Goal: Task Accomplishment & Management: Use online tool/utility

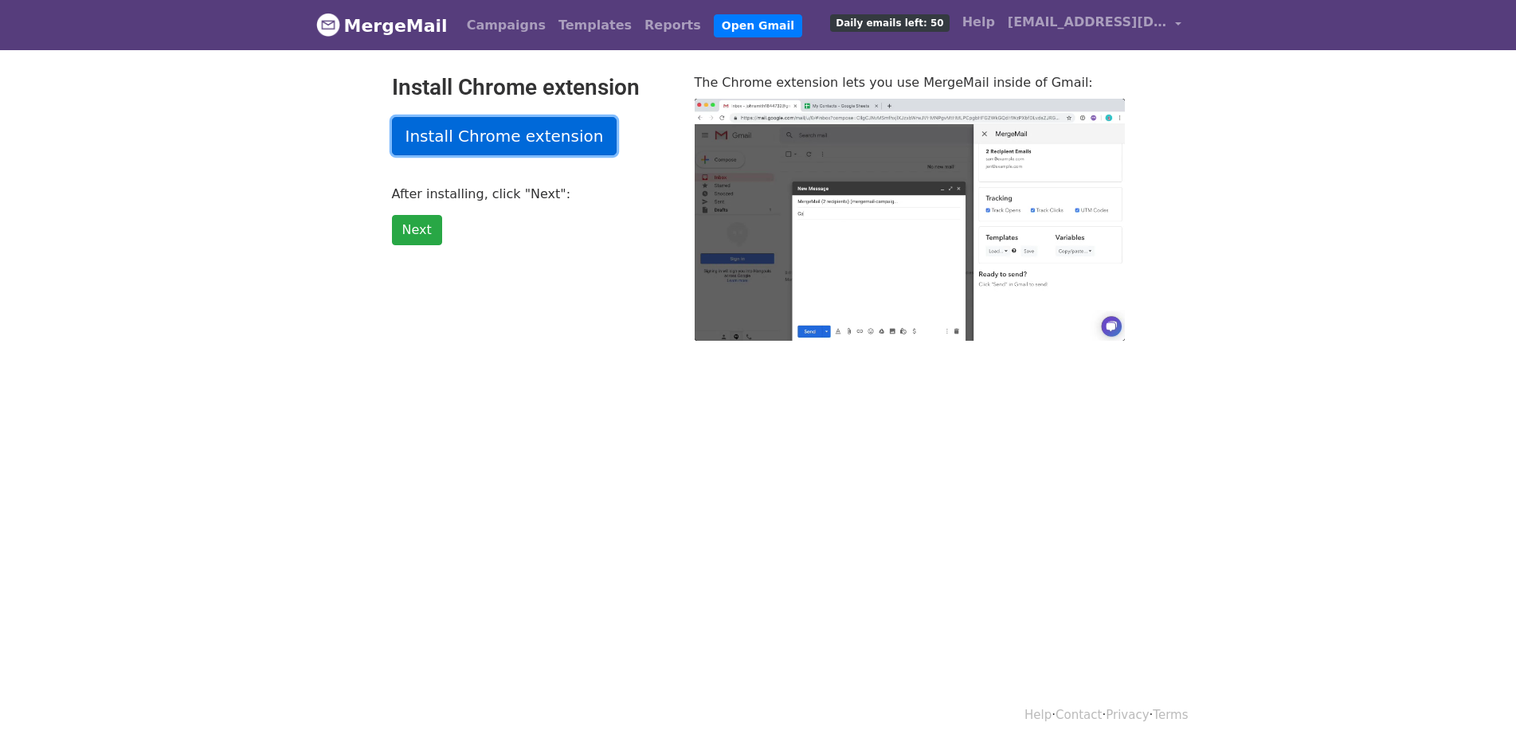
click at [483, 133] on link "Install Chrome extension" at bounding box center [504, 136] width 225 height 38
type input "21.75"
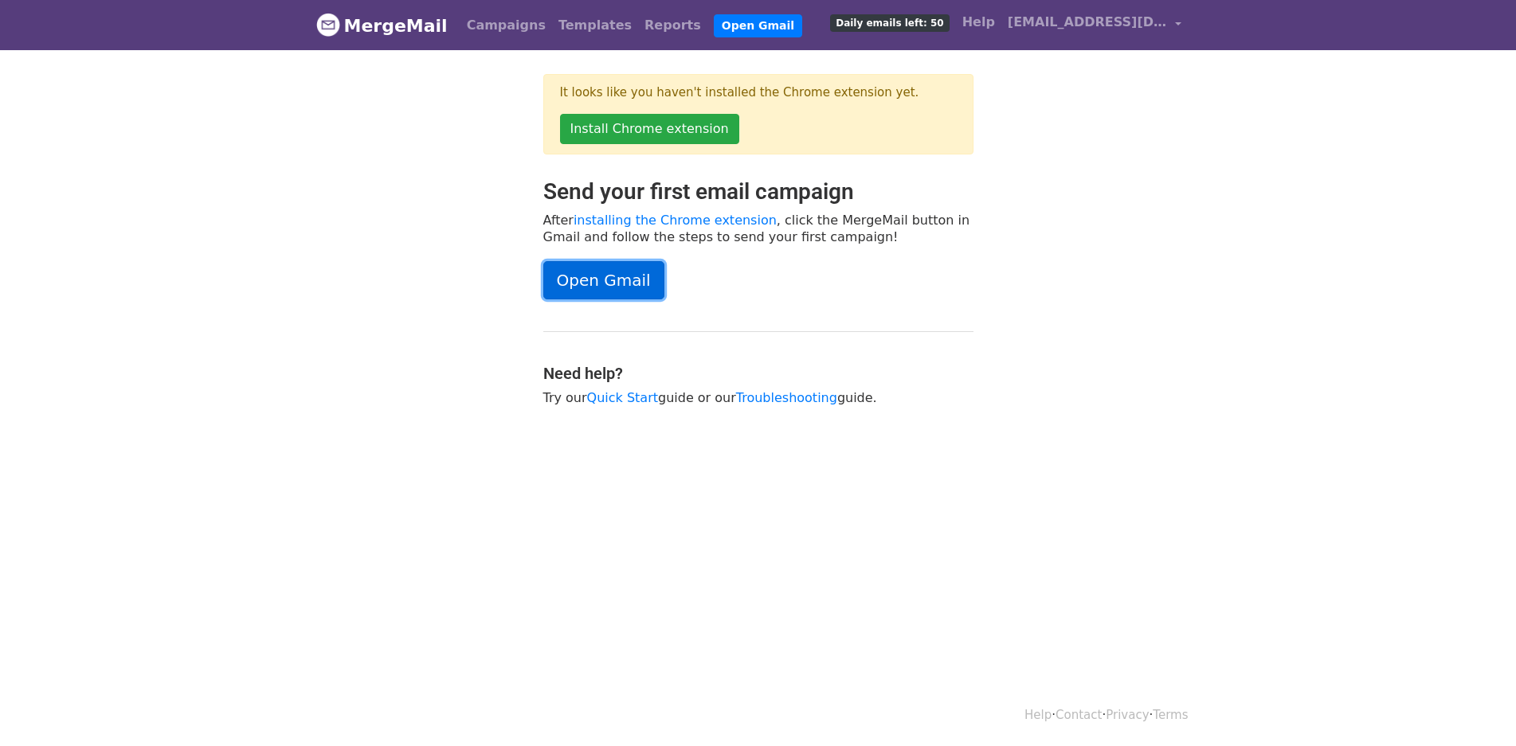
click at [609, 274] on link "Open Gmail" at bounding box center [603, 280] width 121 height 38
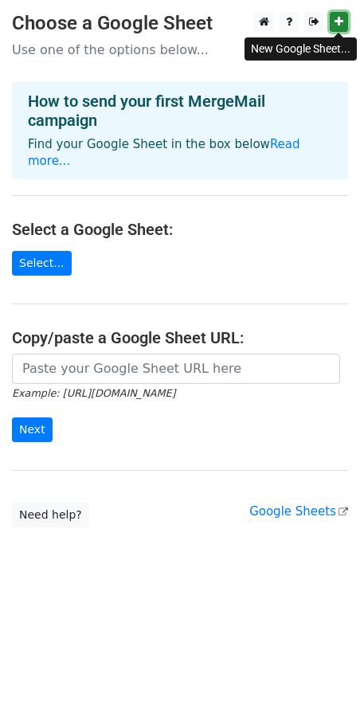
click at [338, 18] on icon at bounding box center [339, 21] width 9 height 11
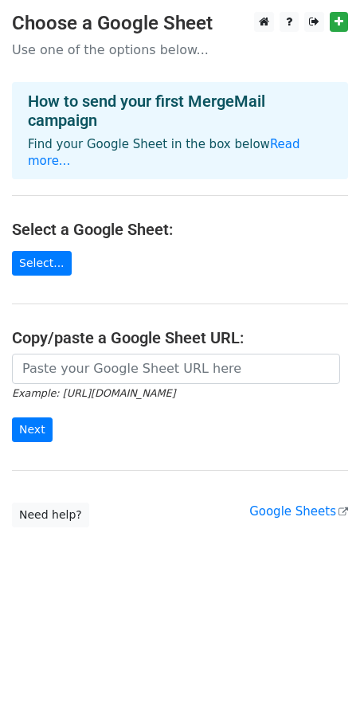
click at [93, 54] on p "Use one of the options below..." at bounding box center [180, 49] width 336 height 17
click at [33, 251] on link "Select..." at bounding box center [42, 263] width 60 height 25
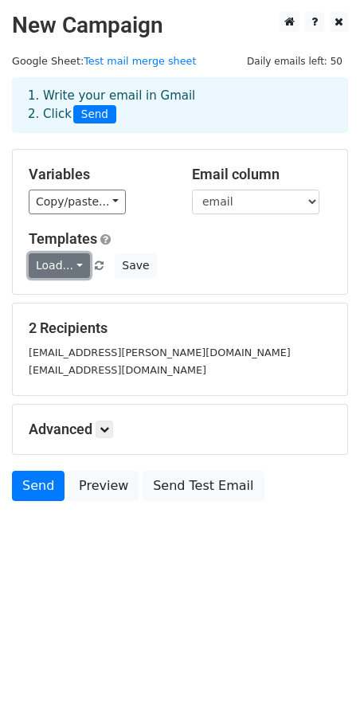
click at [77, 264] on link "Load..." at bounding box center [59, 265] width 61 height 25
click at [76, 256] on link "Load..." at bounding box center [59, 265] width 61 height 25
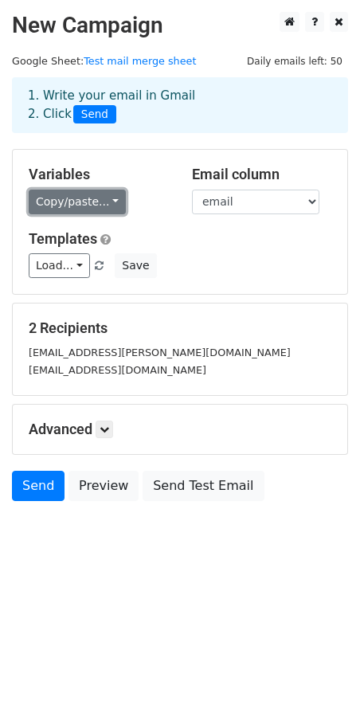
click at [105, 200] on link "Copy/paste..." at bounding box center [77, 202] width 97 height 25
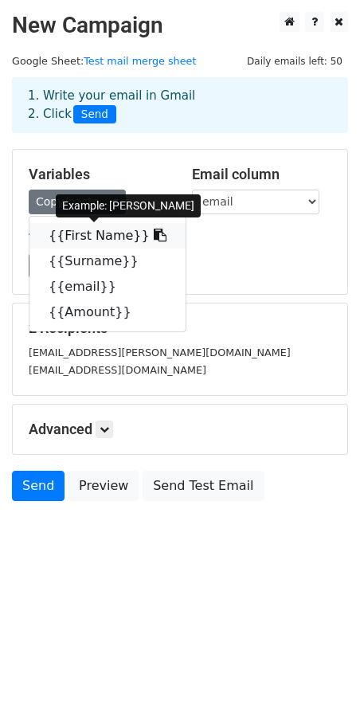
click at [81, 235] on link "{{First Name}}" at bounding box center [107, 235] width 156 height 25
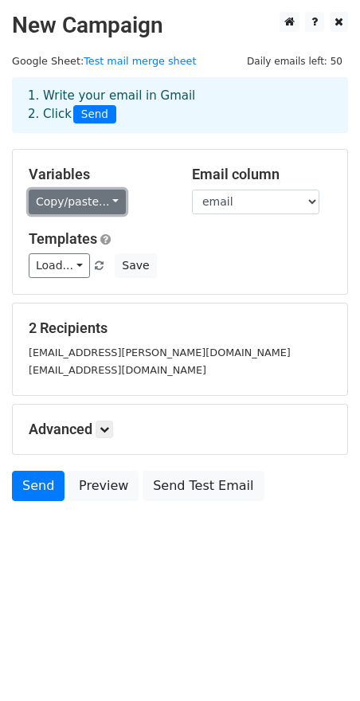
click at [103, 203] on link "Copy/paste..." at bounding box center [77, 202] width 97 height 25
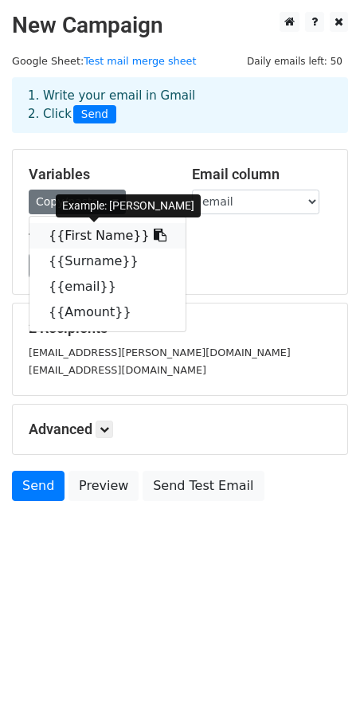
click at [90, 238] on link "{{First Name}}" at bounding box center [107, 235] width 156 height 25
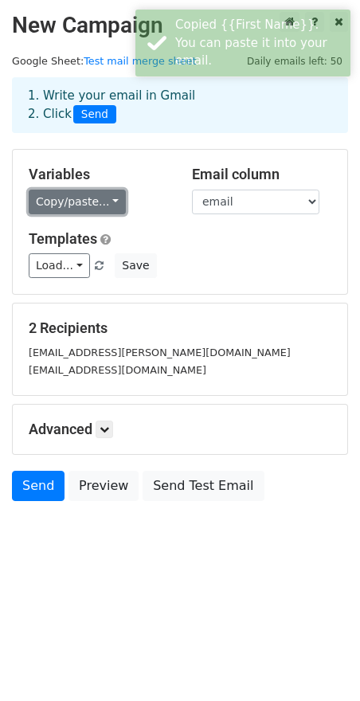
click at [104, 200] on link "Copy/paste..." at bounding box center [77, 202] width 97 height 25
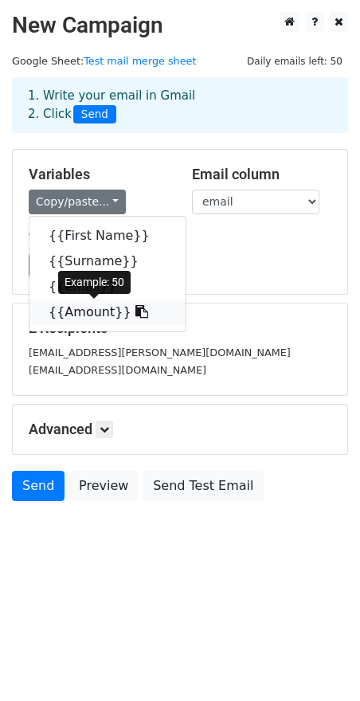
click at [135, 311] on icon at bounding box center [141, 311] width 13 height 13
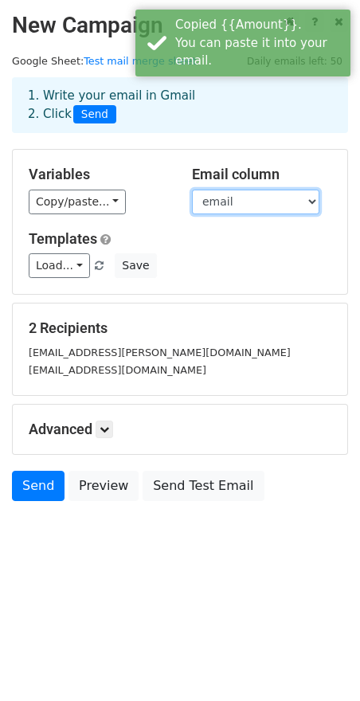
click at [315, 200] on select "First Name Surname email Amount" at bounding box center [255, 202] width 127 height 25
click at [316, 194] on select "First Name Surname email Amount" at bounding box center [255, 202] width 127 height 25
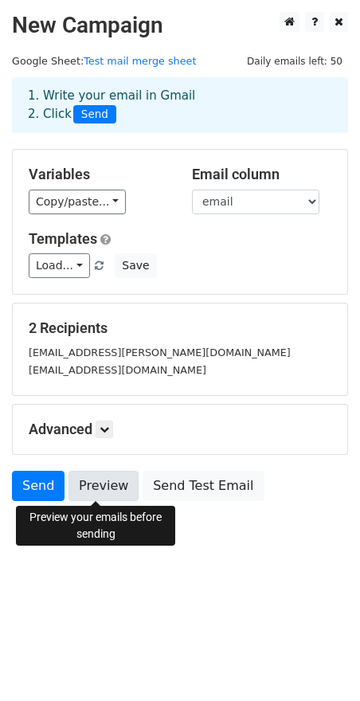
click at [107, 485] on link "Preview" at bounding box center [103, 486] width 70 height 30
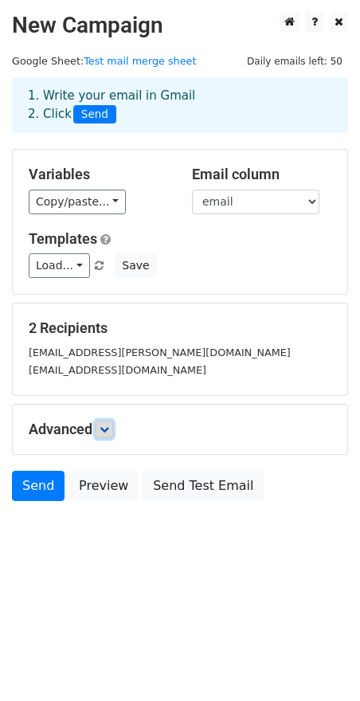
click at [105, 428] on icon at bounding box center [105, 430] width 10 height 10
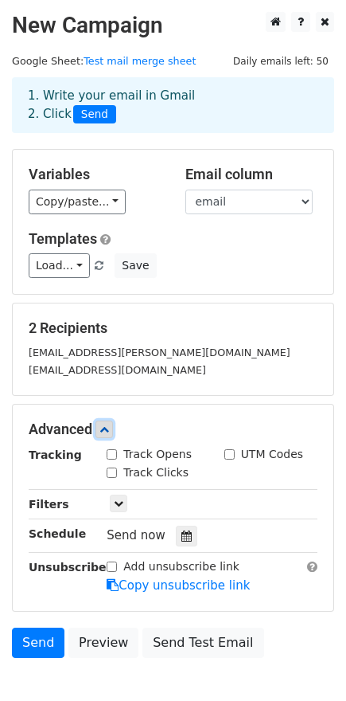
click at [109, 428] on icon at bounding box center [105, 430] width 10 height 10
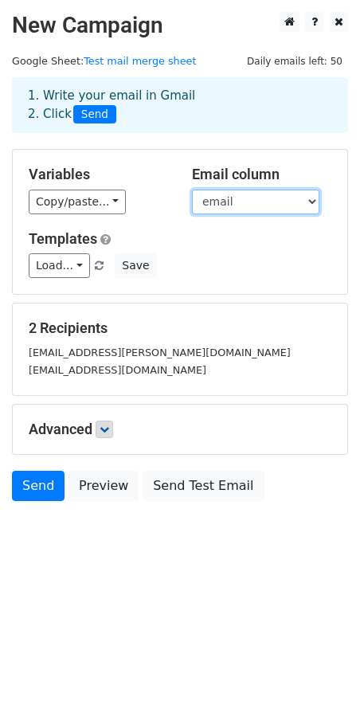
click at [315, 199] on select "First Name Surname email Amount" at bounding box center [255, 202] width 127 height 25
click at [192, 190] on select "First Name Surname email Amount" at bounding box center [255, 202] width 127 height 25
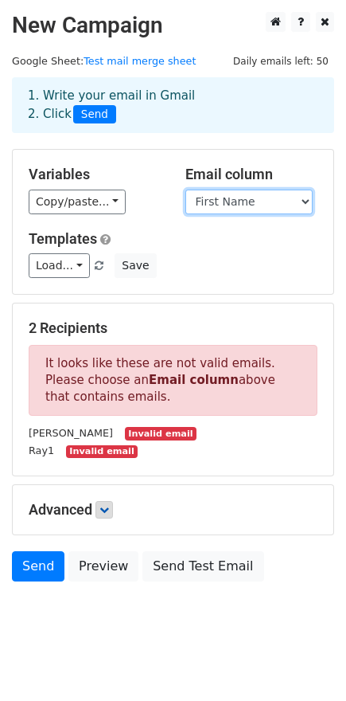
click at [306, 202] on select "First Name Surname email Amount" at bounding box center [249, 202] width 127 height 25
select select "email"
click at [186, 190] on select "First Name Surname email Amount" at bounding box center [249, 202] width 127 height 25
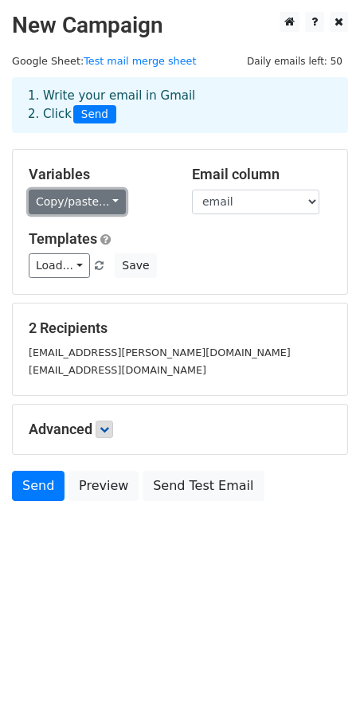
click at [111, 204] on link "Copy/paste..." at bounding box center [77, 202] width 97 height 25
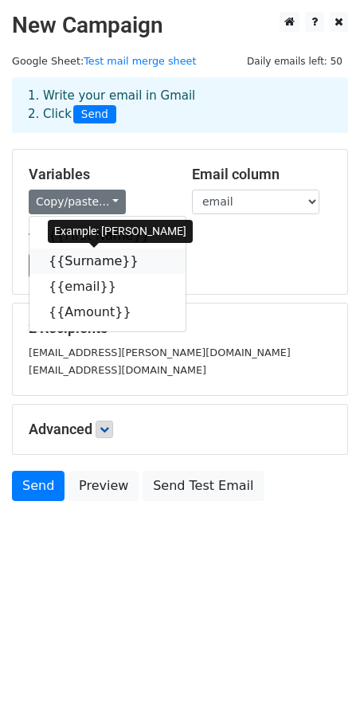
drag, startPoint x: 80, startPoint y: 260, endPoint x: 45, endPoint y: 275, distance: 37.9
click at [80, 260] on link "{{Surname}}" at bounding box center [107, 260] width 156 height 25
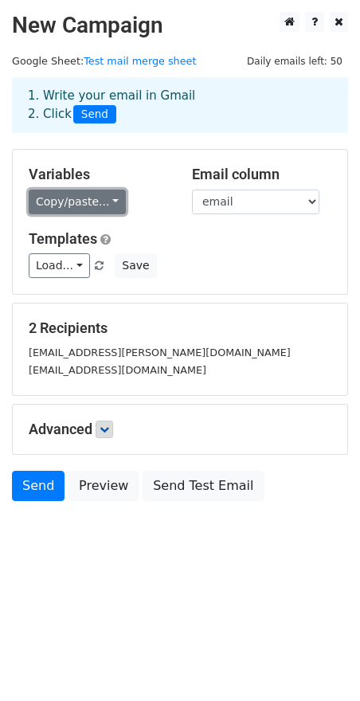
click at [109, 193] on link "Copy/paste..." at bounding box center [77, 202] width 97 height 25
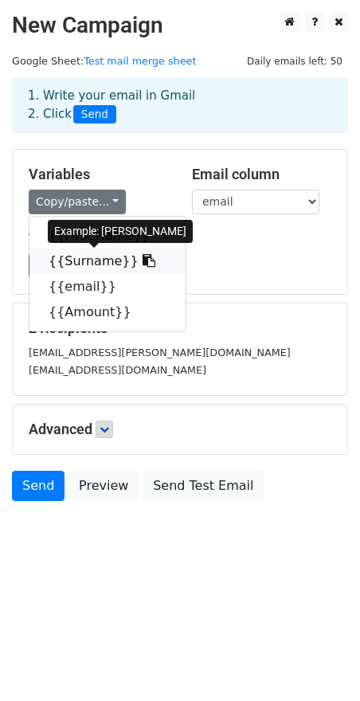
click at [92, 256] on link "{{Surname}}" at bounding box center [107, 260] width 156 height 25
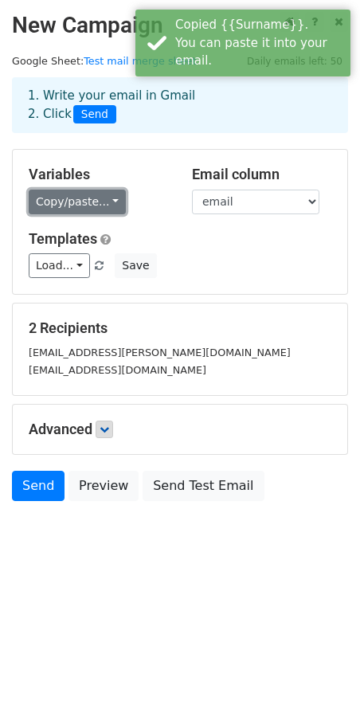
click at [106, 202] on link "Copy/paste..." at bounding box center [77, 202] width 97 height 25
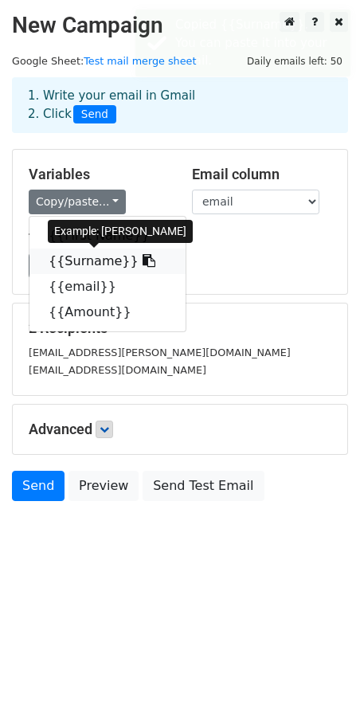
click at [96, 256] on link "{{Surname}}" at bounding box center [107, 260] width 156 height 25
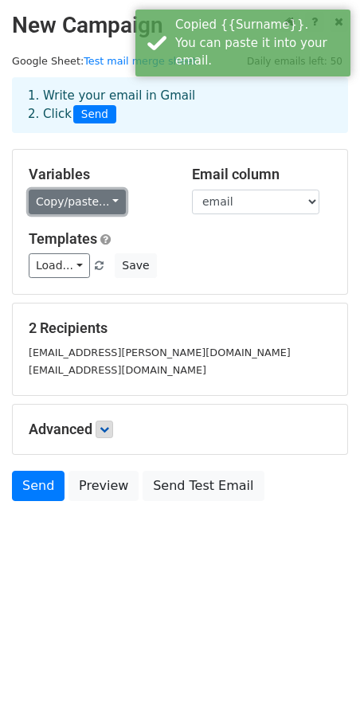
click at [99, 201] on link "Copy/paste..." at bounding box center [77, 202] width 97 height 25
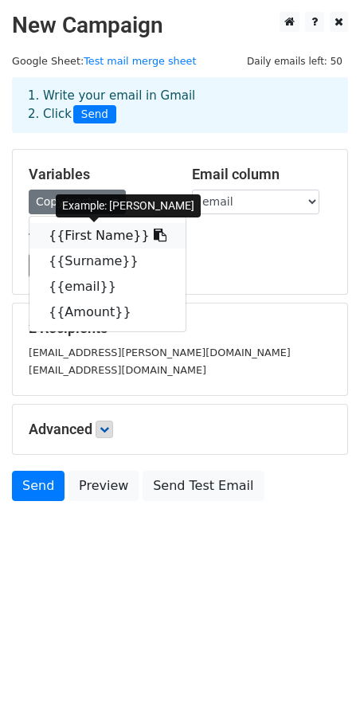
drag, startPoint x: 79, startPoint y: 249, endPoint x: 79, endPoint y: 238, distance: 11.2
click at [79, 238] on link "{{First Name}}" at bounding box center [107, 235] width 156 height 25
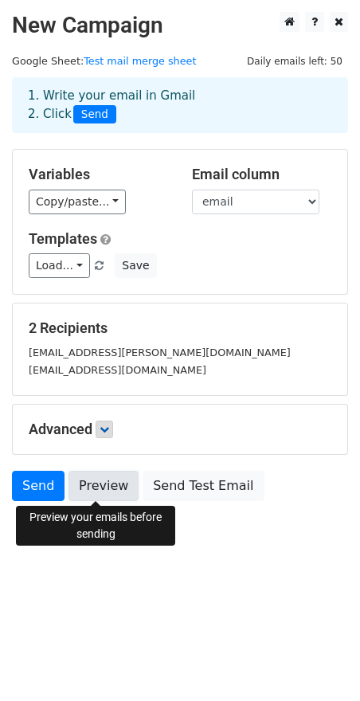
click at [95, 484] on link "Preview" at bounding box center [103, 486] width 70 height 30
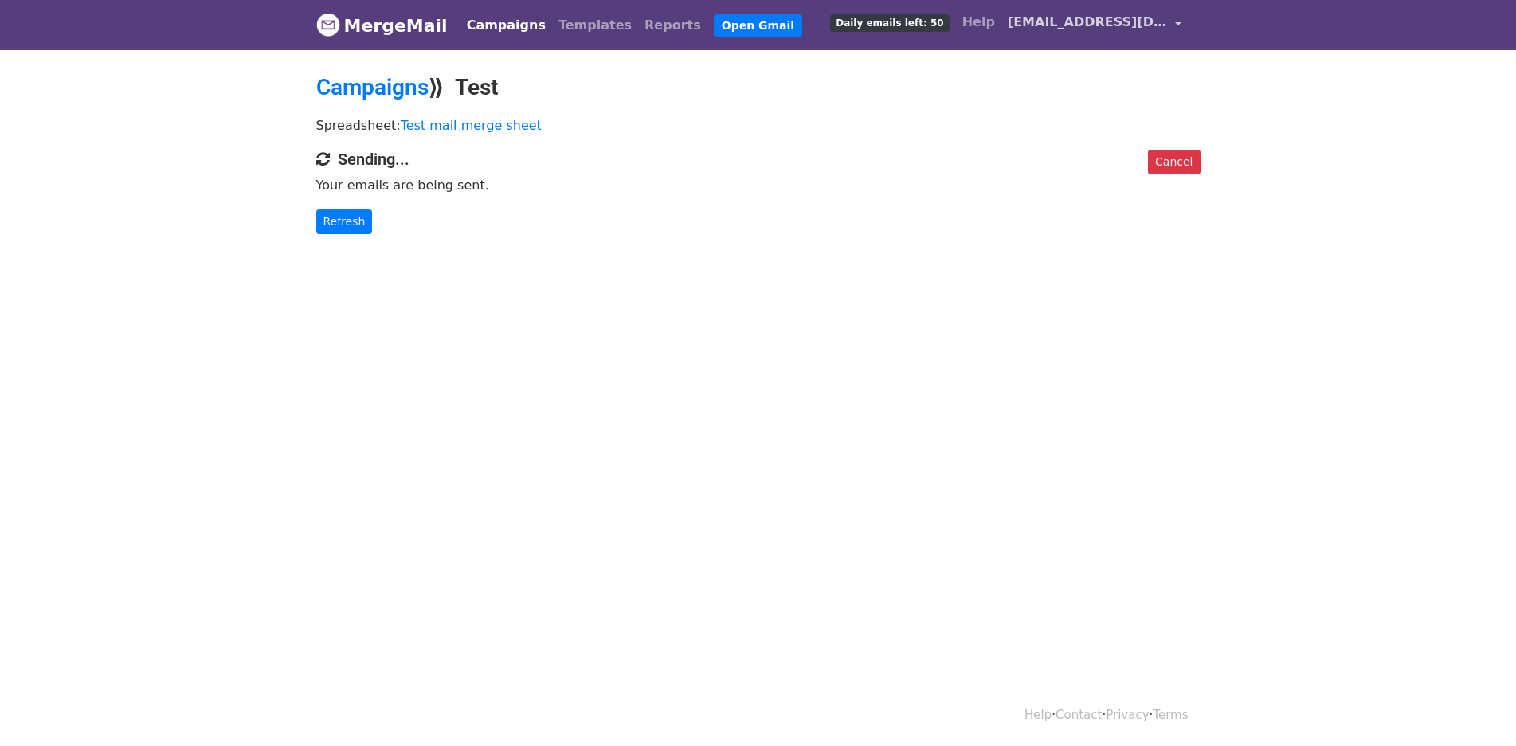
click at [1181, 25] on link "[EMAIL_ADDRESS][DOMAIN_NAME]" at bounding box center [1094, 24] width 186 height 37
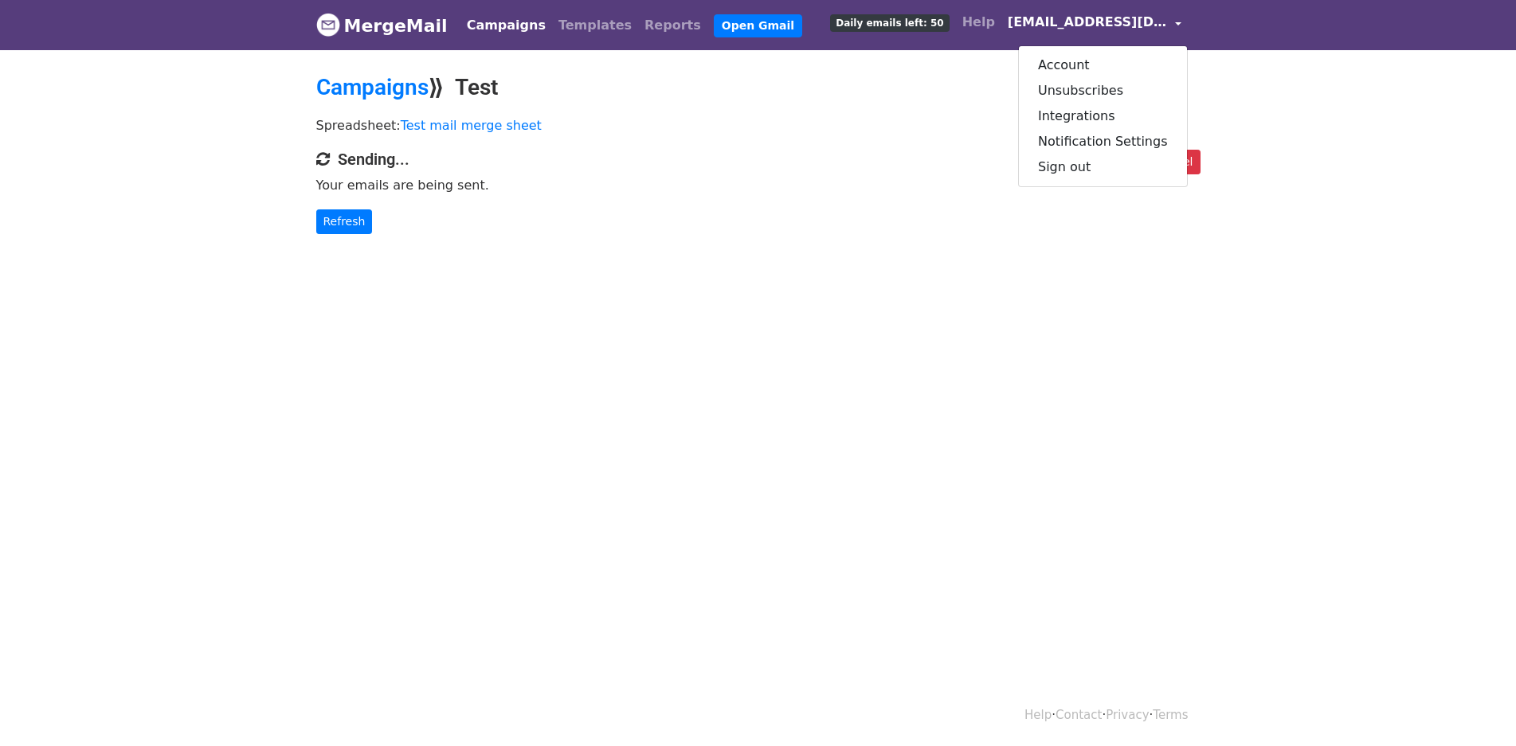
click at [1182, 24] on link "[EMAIL_ADDRESS][DOMAIN_NAME]" at bounding box center [1094, 24] width 186 height 37
